Goal: Information Seeking & Learning: Learn about a topic

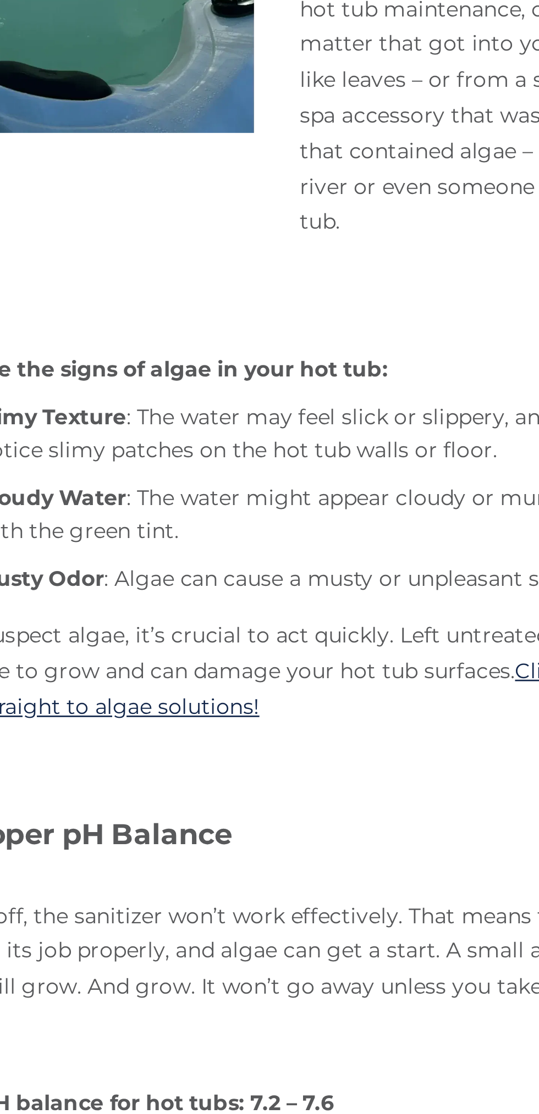
scroll to position [181, 0]
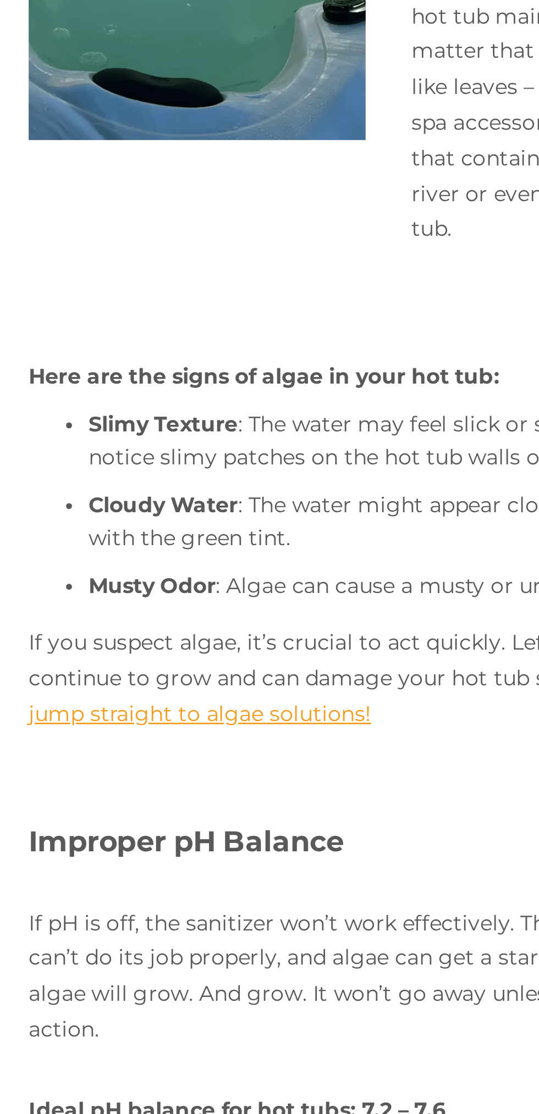
click at [191, 788] on link "Click here to jump straight to algae solutions!" at bounding box center [263, 790] width 268 height 23
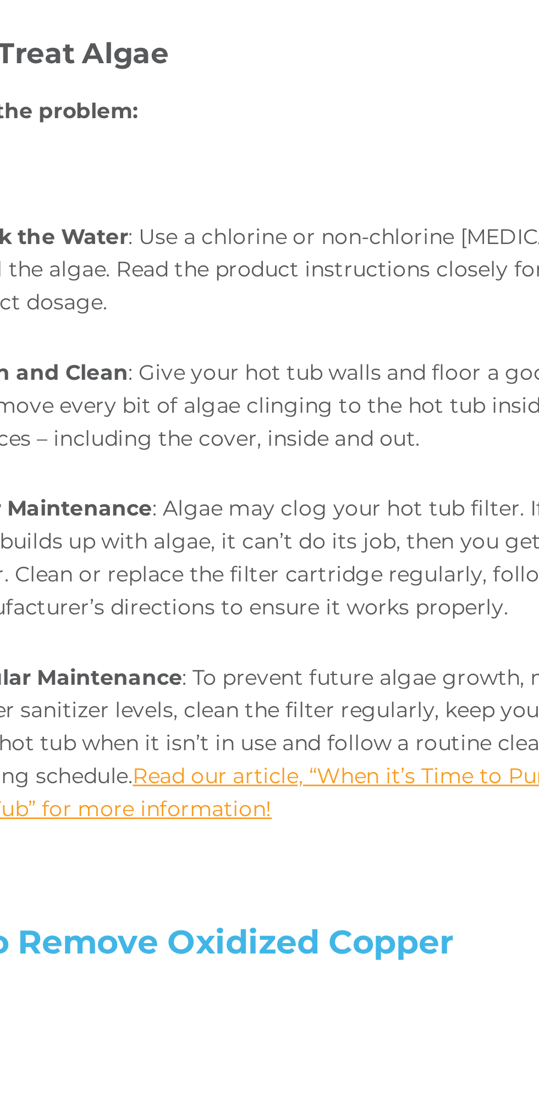
click at [250, 1044] on link "Read our article, “When it’s Time to Purge Your Hot Tub” for more information!" at bounding box center [276, 1049] width 251 height 22
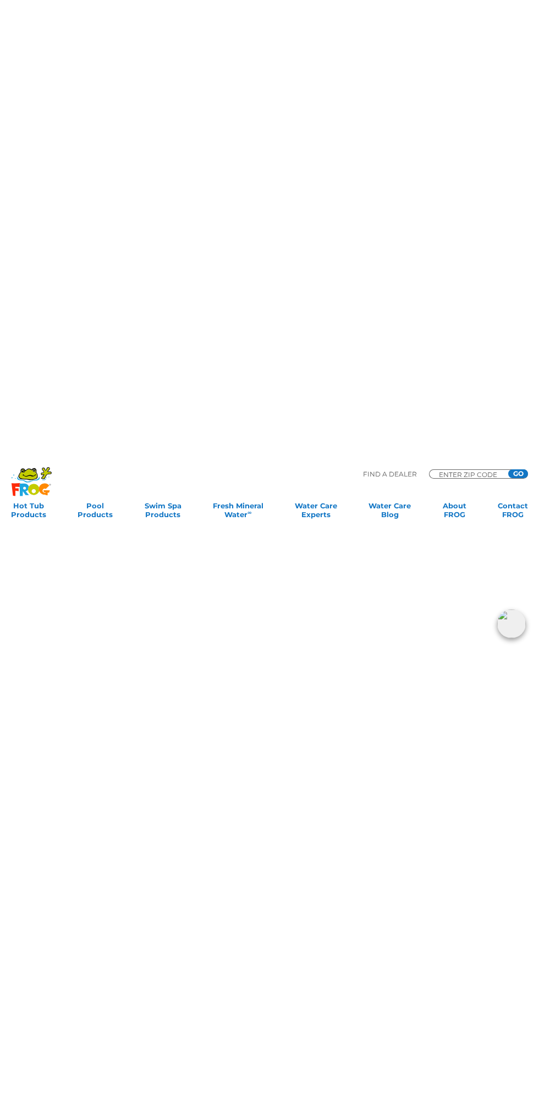
scroll to position [4216, 0]
